Goal: Task Accomplishment & Management: Use online tool/utility

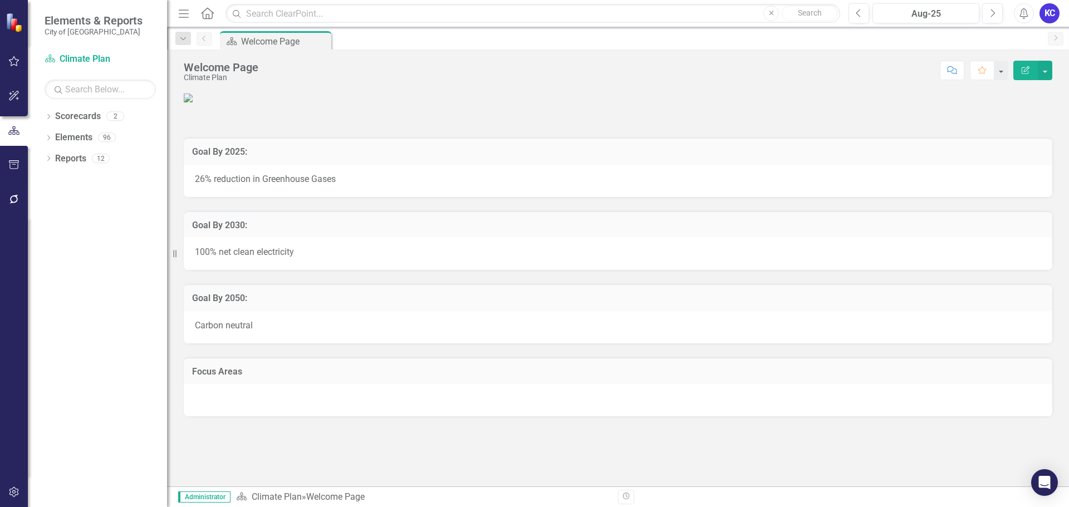
scroll to position [111, 0]
click at [51, 136] on icon "Dropdown" at bounding box center [49, 139] width 8 height 6
click at [47, 118] on icon "Dropdown" at bounding box center [49, 118] width 8 height 6
click at [47, 276] on div "Dropdown Reports 12" at bounding box center [106, 286] width 123 height 21
click at [49, 291] on div "Dropdown" at bounding box center [49, 286] width 8 height 9
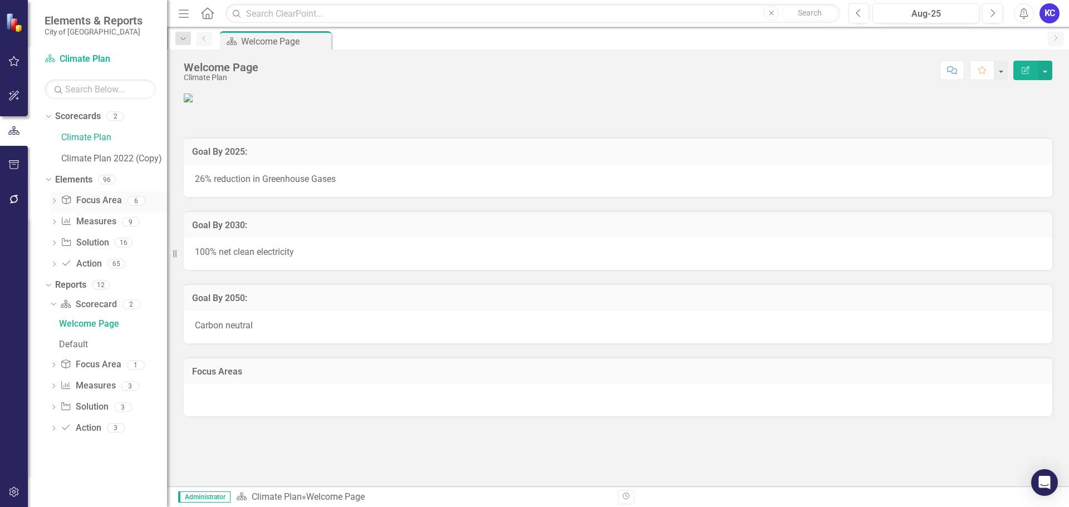
click at [55, 199] on icon "Dropdown" at bounding box center [54, 202] width 8 height 6
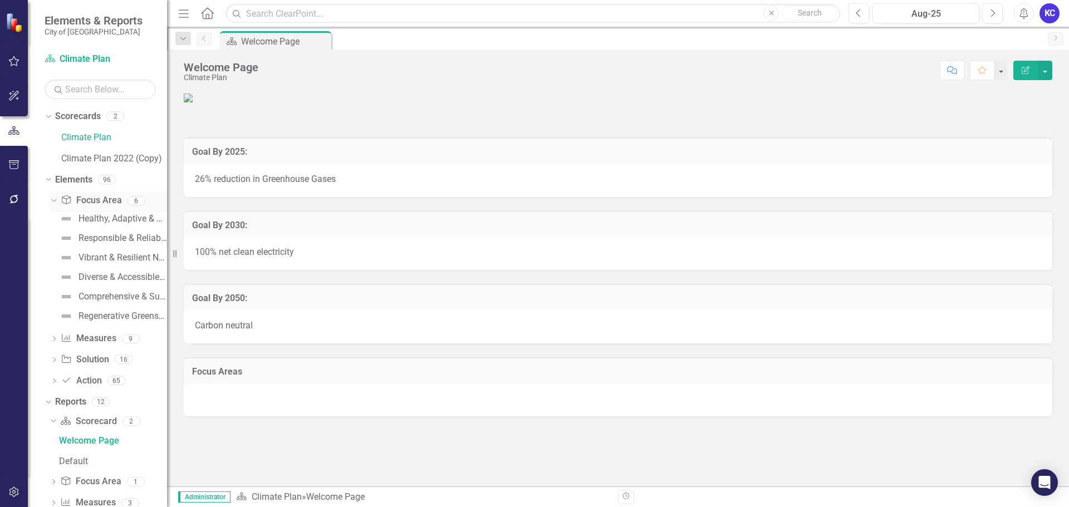
click at [55, 199] on icon "Dropdown" at bounding box center [53, 201] width 6 height 8
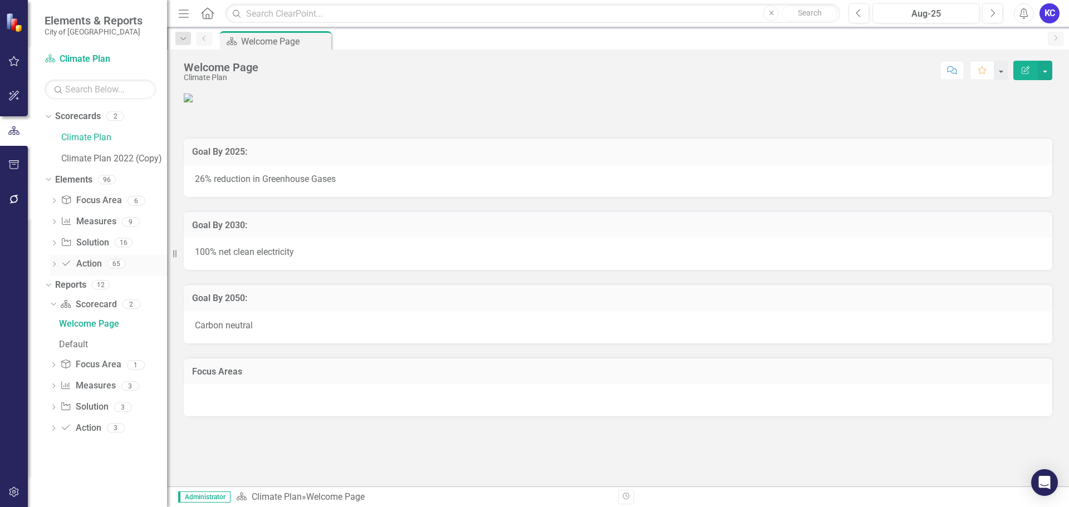
click at [53, 263] on icon "Dropdown" at bounding box center [54, 265] width 8 height 6
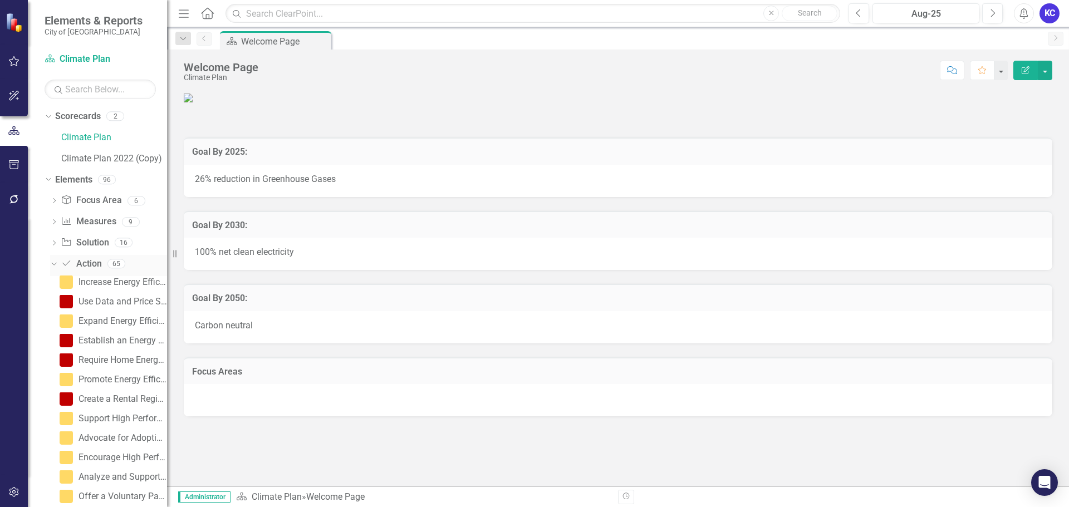
click at [76, 263] on link "Action Action" at bounding box center [81, 264] width 41 height 13
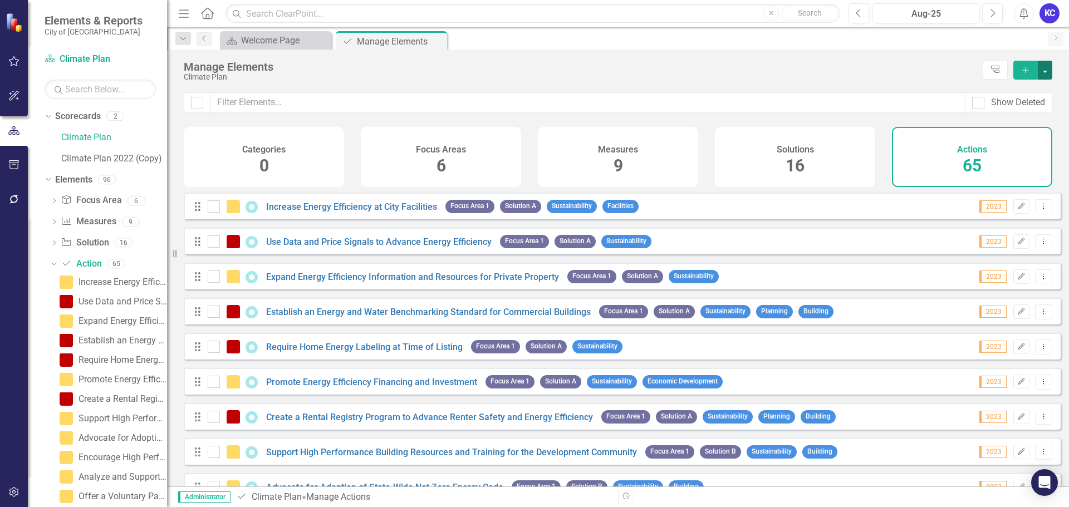
click at [1049, 69] on button "button" at bounding box center [1045, 70] width 14 height 19
click at [920, 67] on div "Manage Elements" at bounding box center [581, 67] width 794 height 12
click at [53, 262] on icon "Dropdown" at bounding box center [53, 264] width 6 height 8
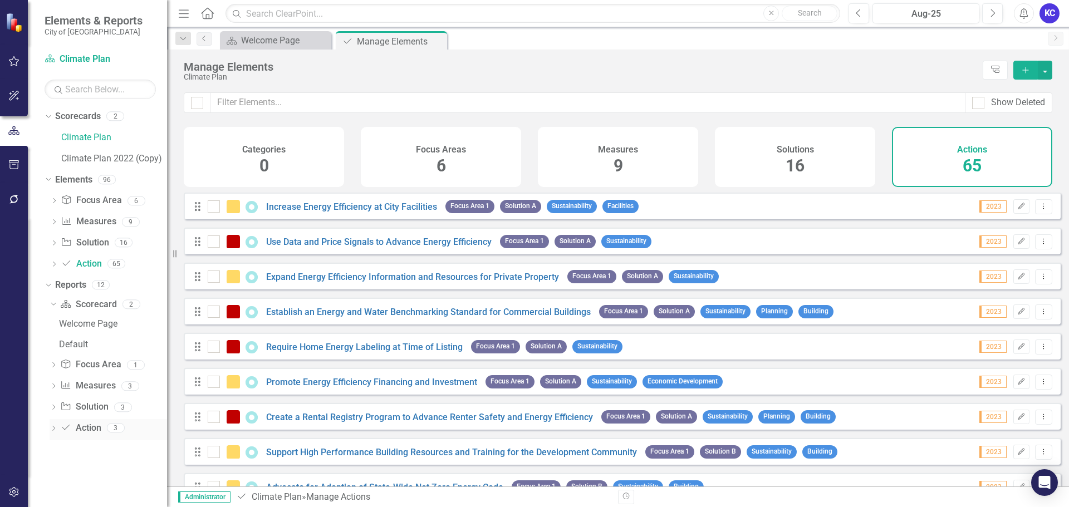
click at [54, 429] on icon "Dropdown" at bounding box center [54, 430] width 8 height 6
click at [75, 411] on div "Actions" at bounding box center [113, 408] width 108 height 10
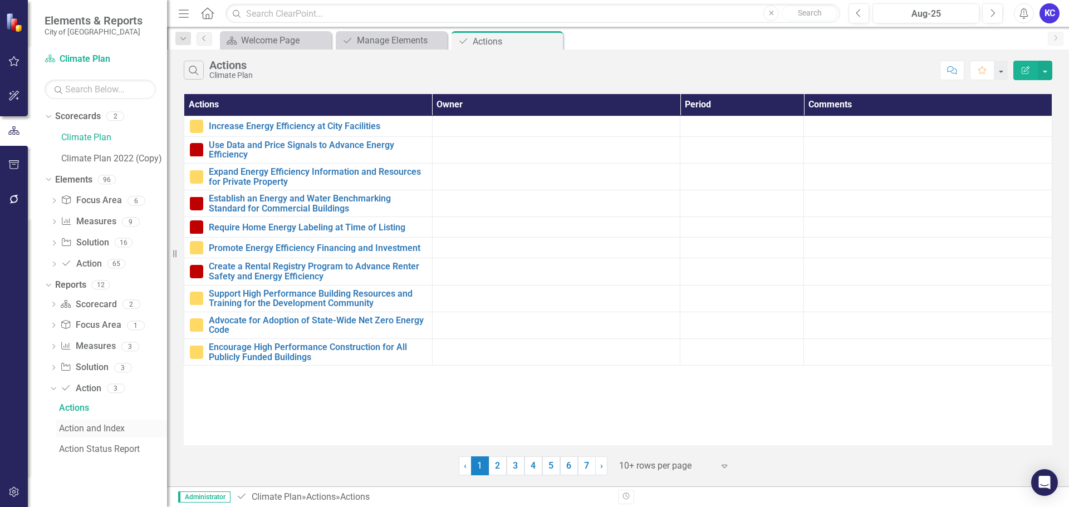
click at [90, 431] on div "Action and Index" at bounding box center [113, 429] width 108 height 10
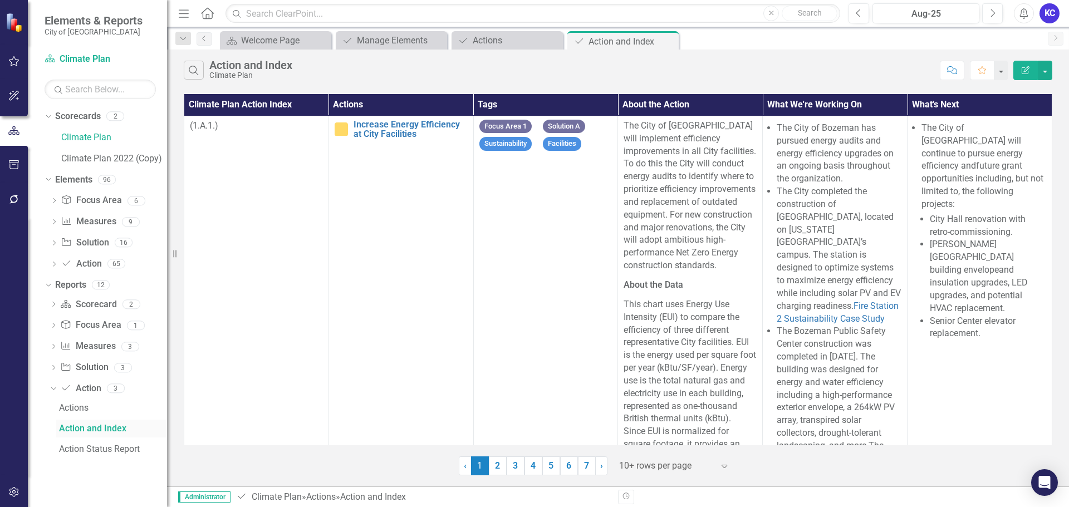
click at [94, 432] on div "Action and Index" at bounding box center [113, 429] width 108 height 10
click at [80, 448] on div "Action Status Report" at bounding box center [113, 449] width 108 height 10
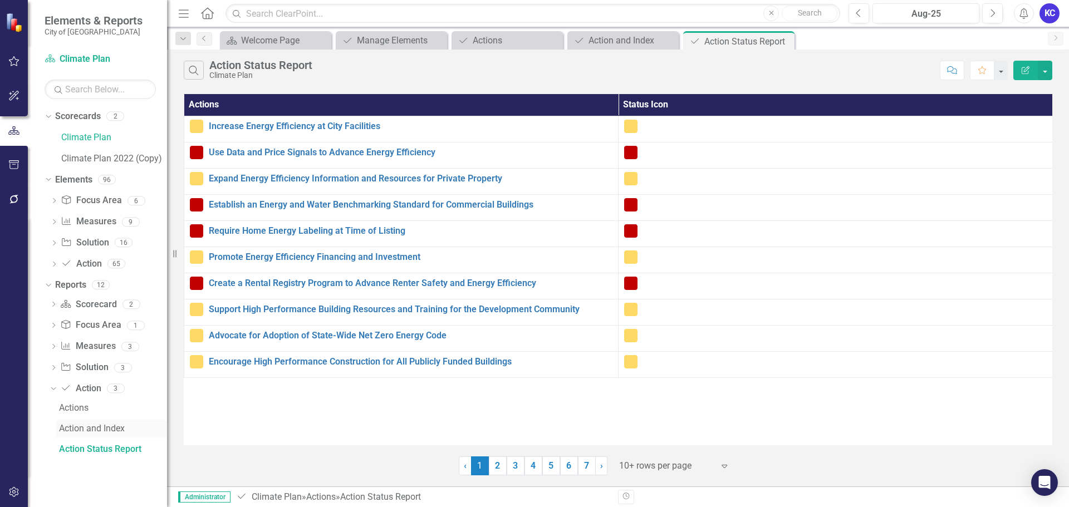
click at [105, 431] on div "Action and Index" at bounding box center [113, 429] width 108 height 10
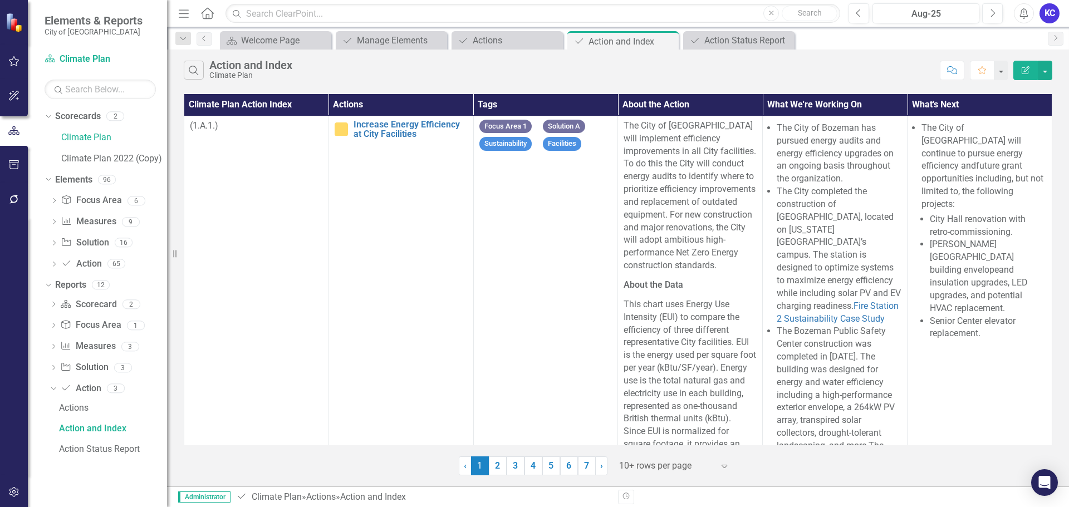
click at [719, 465] on icon "Expand" at bounding box center [724, 466] width 11 height 9
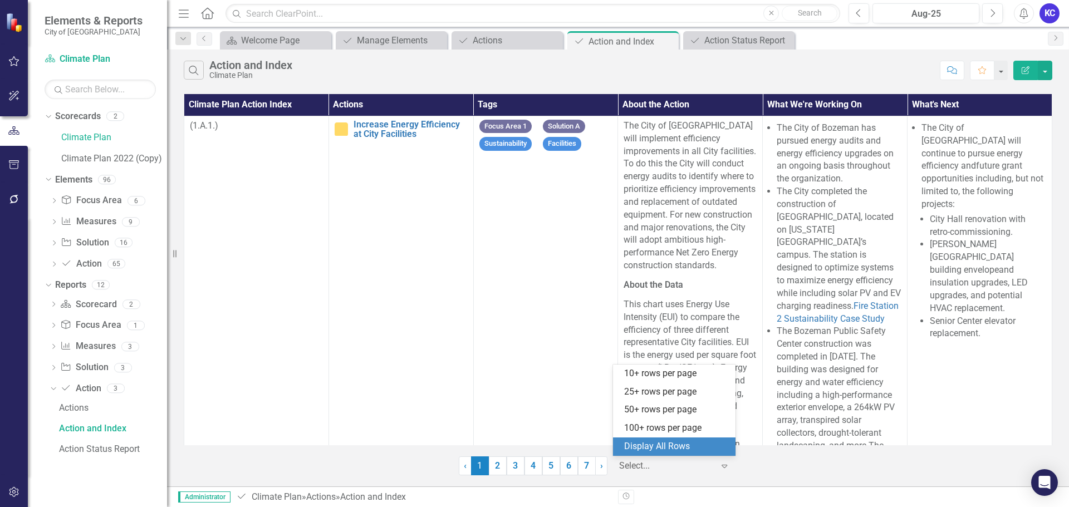
click at [669, 451] on div "Display All Rows" at bounding box center [676, 447] width 105 height 13
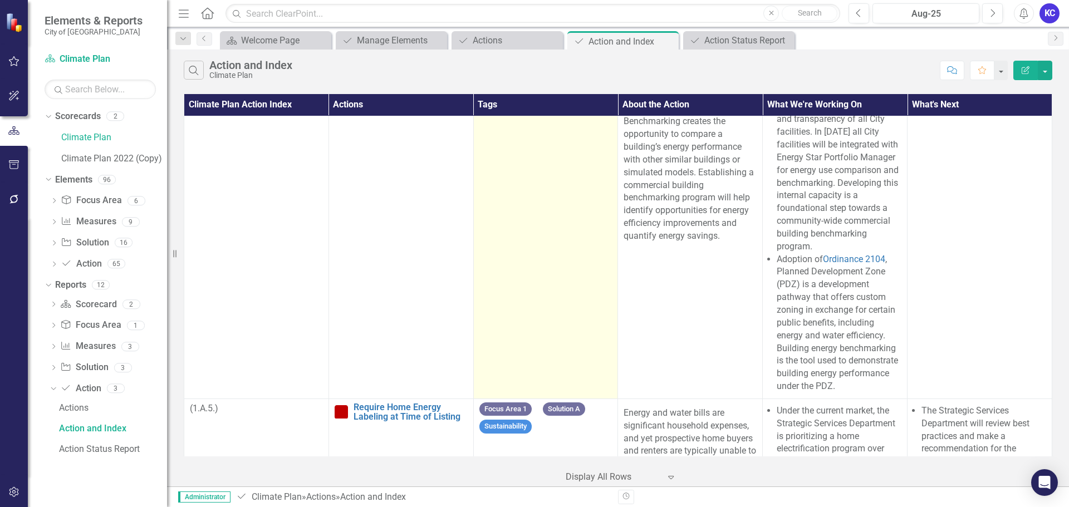
scroll to position [2061, 0]
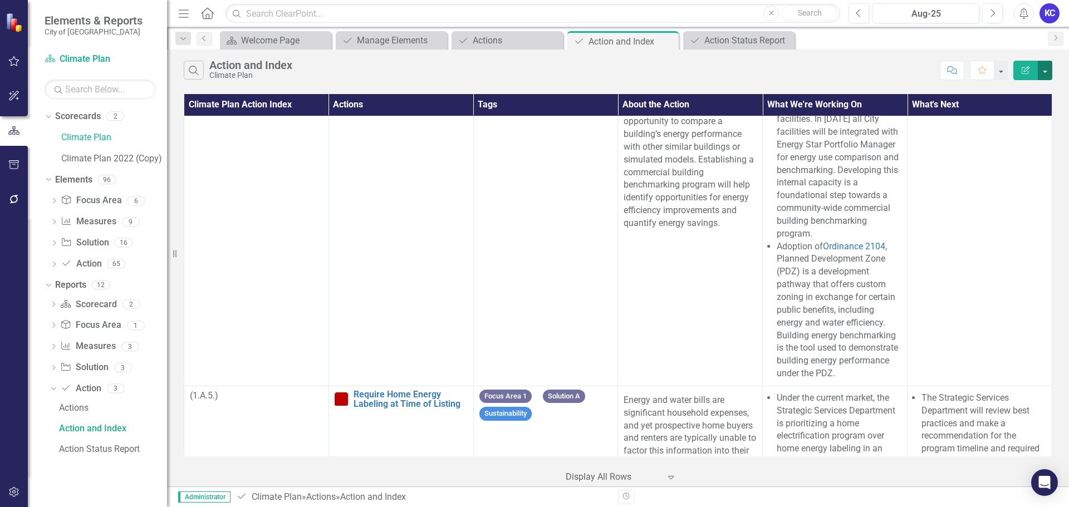
click at [1047, 74] on button "button" at bounding box center [1045, 70] width 14 height 19
click at [1035, 136] on link "Excel Export to Excel" at bounding box center [1008, 134] width 88 height 21
click at [1044, 68] on button "button" at bounding box center [1045, 70] width 14 height 19
click at [999, 87] on link "Edit Report Edit Report" at bounding box center [1008, 91] width 88 height 21
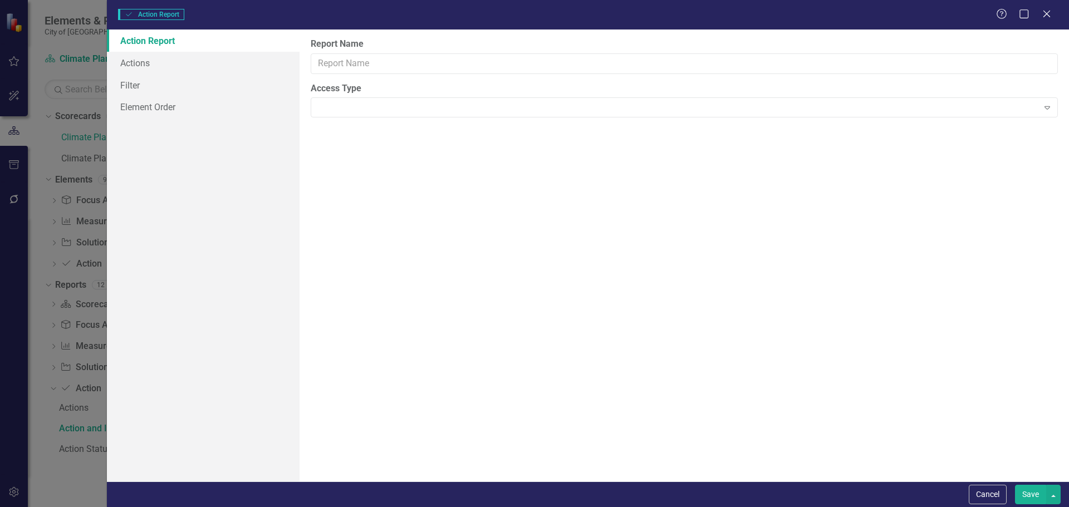
type input "Action and Index"
